Goal: Navigation & Orientation: Find specific page/section

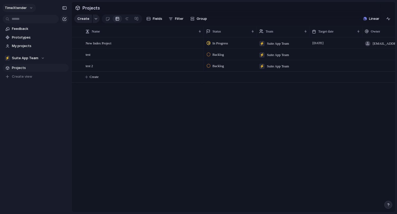
click at [26, 8] on span "TimeXtender" at bounding box center [16, 7] width 22 height 5
click at [19, 20] on span "Settings" at bounding box center [19, 19] width 15 height 5
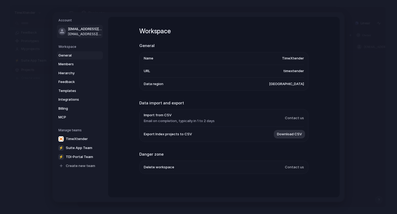
click at [81, 33] on span "[EMAIL_ADDRESS][DOMAIN_NAME]" at bounding box center [85, 33] width 34 height 5
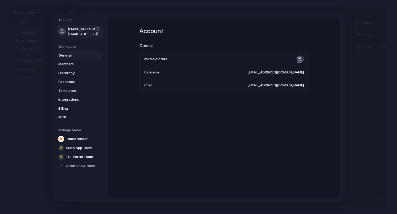
click at [73, 54] on span "General" at bounding box center [75, 55] width 34 height 5
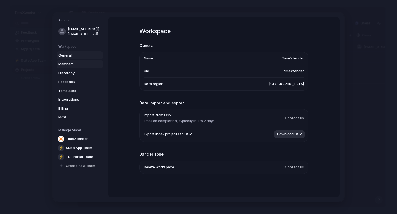
click at [73, 67] on link "Members" at bounding box center [80, 64] width 46 height 8
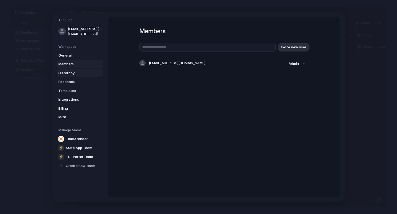
click at [72, 74] on span "Hierarchy" at bounding box center [75, 72] width 34 height 5
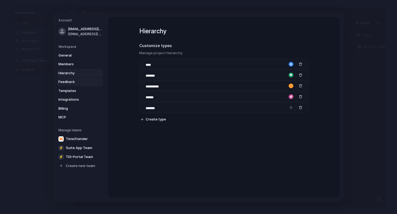
click at [72, 81] on span "Feedback" at bounding box center [75, 81] width 34 height 5
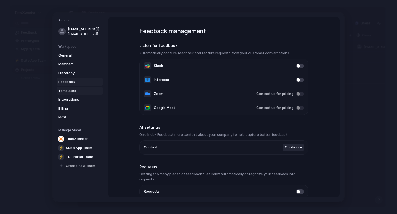
click at [75, 91] on span "Templates" at bounding box center [75, 90] width 34 height 5
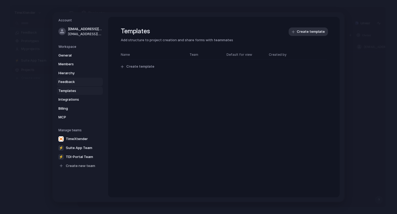
click at [75, 85] on link "Feedback" at bounding box center [80, 82] width 46 height 8
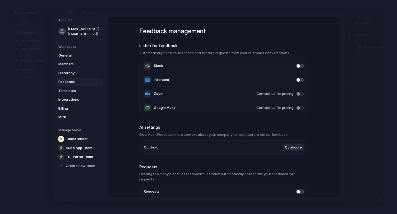
scroll to position [21, 0]
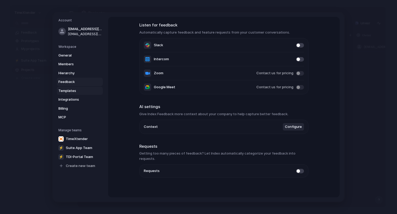
click at [73, 90] on span "Templates" at bounding box center [75, 90] width 34 height 5
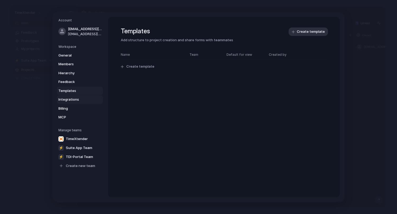
click at [75, 102] on span "Integrations" at bounding box center [75, 99] width 34 height 5
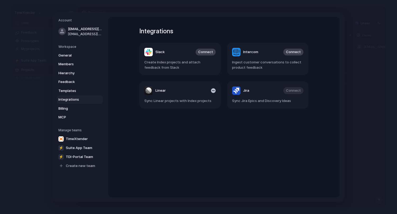
click at [180, 95] on article "Linear Sync Linear projects with Index projects" at bounding box center [179, 94] width 81 height 27
click at [156, 102] on span "Sync Linear projects with Index projects" at bounding box center [179, 100] width 71 height 5
click at [185, 94] on header "Linear" at bounding box center [179, 90] width 71 height 8
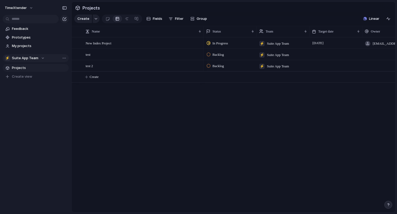
click at [43, 57] on div "⚡ Suite App Team" at bounding box center [25, 57] width 40 height 5
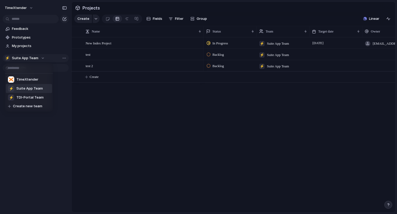
click at [43, 57] on div "TimeXtender ⚡ Suite App Team ⚡ TDI-Portal Team Create new team" at bounding box center [198, 107] width 397 height 214
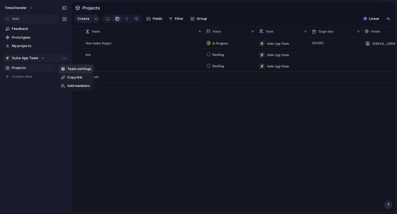
click at [64, 59] on div "Team settings Copy link Add members" at bounding box center [198, 107] width 397 height 214
click at [30, 67] on span "Projects" at bounding box center [39, 67] width 55 height 5
click at [32, 9] on button "TimeXtender" at bounding box center [19, 8] width 34 height 8
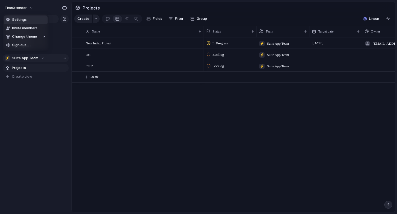
click at [26, 17] on li "Settings" at bounding box center [26, 20] width 44 height 8
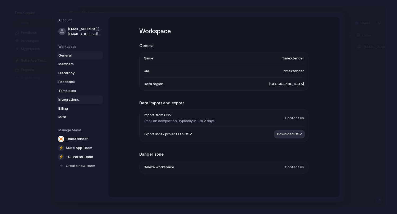
click at [79, 100] on span "Integrations" at bounding box center [75, 99] width 34 height 5
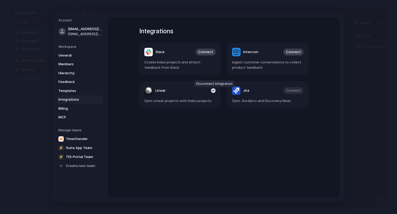
click at [214, 91] on div "button" at bounding box center [213, 90] width 5 height 5
click at [207, 92] on span "Connect" at bounding box center [205, 90] width 15 height 5
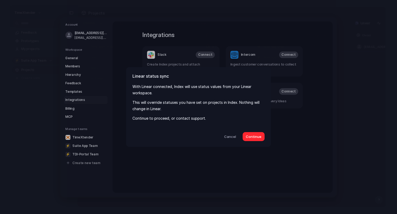
click at [254, 138] on span "Continue" at bounding box center [254, 136] width 16 height 5
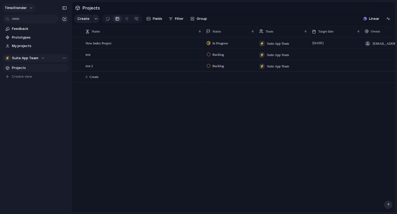
click at [31, 6] on button "TimeXtender" at bounding box center [19, 8] width 34 height 8
click at [31, 6] on div "Settings Invite members Change theme Sign out" at bounding box center [198, 107] width 397 height 214
click at [32, 47] on span "My projects" at bounding box center [39, 45] width 55 height 5
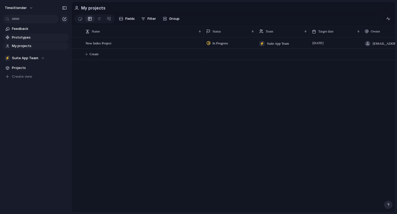
click at [30, 38] on span "Prototypes" at bounding box center [39, 37] width 55 height 5
click at [43, 59] on div "⚡ Suite App Team" at bounding box center [25, 57] width 40 height 5
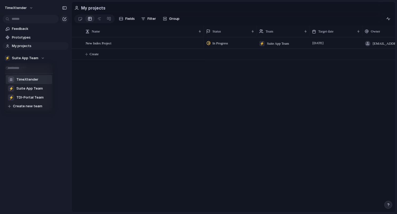
click at [32, 79] on span "TimeXtender" at bounding box center [27, 79] width 22 height 5
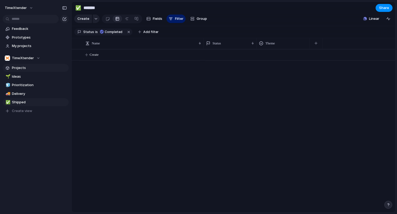
click at [34, 70] on span "Projects" at bounding box center [39, 67] width 55 height 5
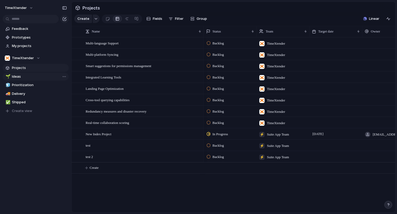
click at [31, 76] on span "Ideas" at bounding box center [39, 76] width 55 height 5
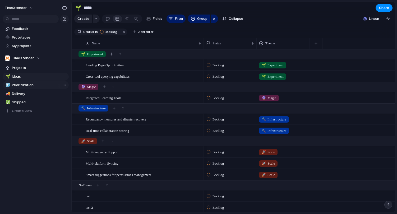
click at [31, 83] on span "Prioritization" at bounding box center [39, 84] width 55 height 5
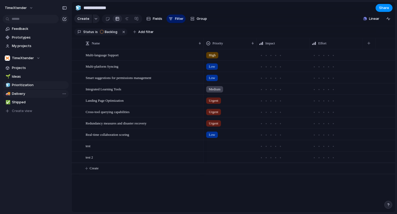
click at [36, 94] on span "Delivery" at bounding box center [39, 93] width 55 height 5
type input "********"
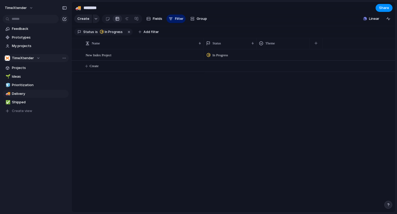
click at [39, 59] on div "TimeXtender" at bounding box center [22, 57] width 35 height 5
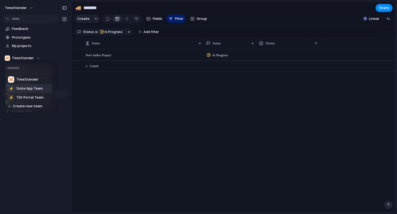
click at [37, 89] on span "Suite App Team" at bounding box center [29, 88] width 26 height 5
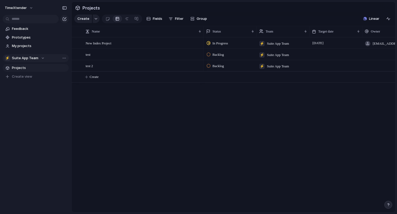
click at [42, 60] on div "⚡ Suite App Team" at bounding box center [25, 57] width 40 height 5
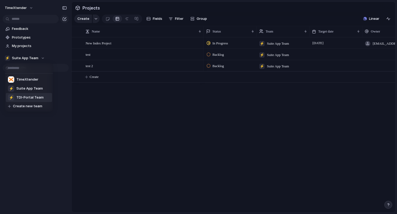
click at [29, 95] on span "TDI-Portal Team" at bounding box center [29, 97] width 27 height 5
